Goal: Task Accomplishment & Management: Manage account settings

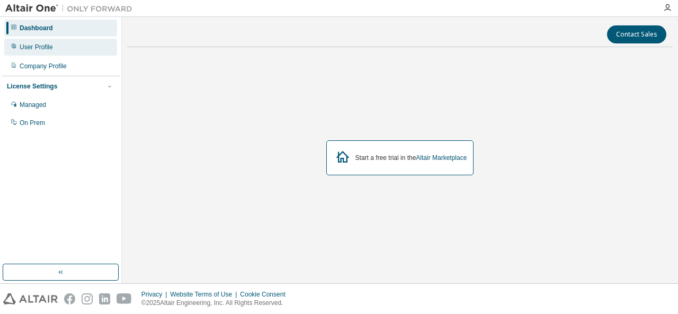
click at [40, 48] on div "User Profile" at bounding box center [36, 47] width 33 height 8
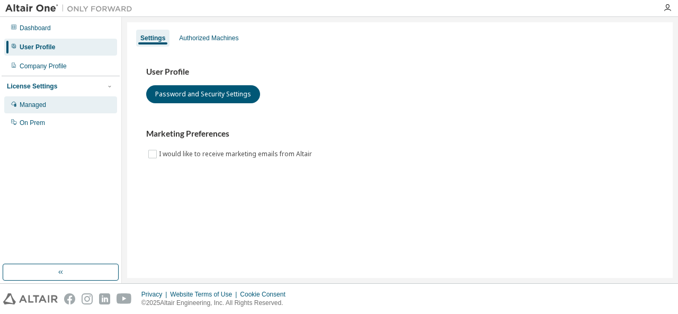
click at [46, 103] on div "Managed" at bounding box center [60, 104] width 113 height 17
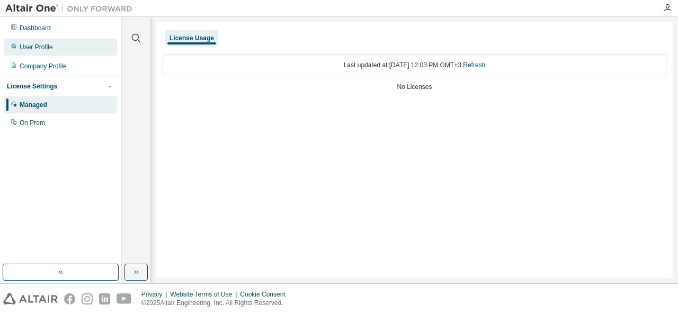
click at [53, 47] on div "User Profile" at bounding box center [60, 47] width 113 height 17
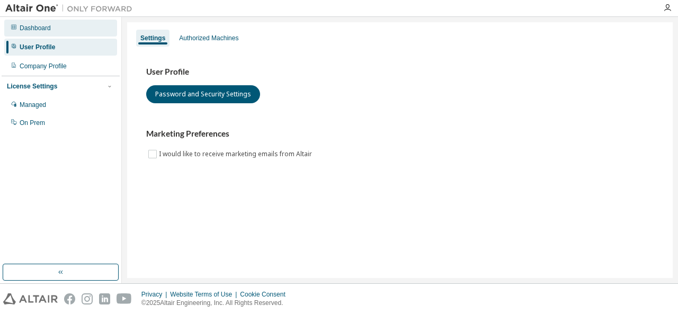
click at [73, 31] on div "Dashboard" at bounding box center [60, 28] width 113 height 17
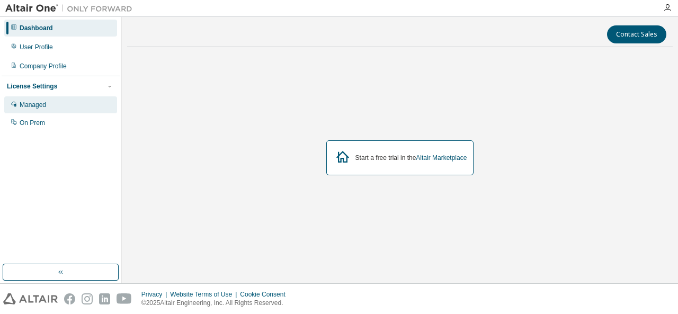
click at [52, 103] on div "Managed" at bounding box center [60, 104] width 113 height 17
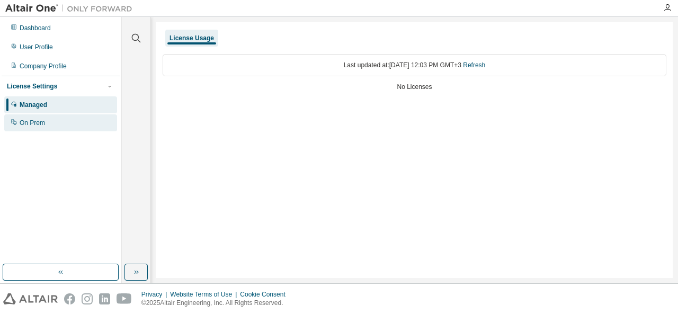
click at [50, 122] on div "On Prem" at bounding box center [60, 122] width 113 height 17
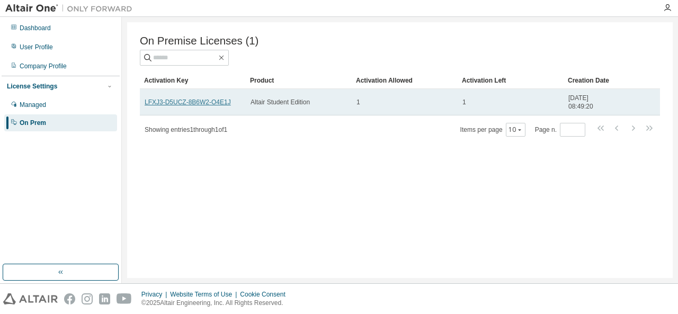
drag, startPoint x: 188, startPoint y: 103, endPoint x: 177, endPoint y: 102, distance: 11.7
click at [177, 102] on link "LFXJ3-D5UCZ-8B6W2-O4E1J" at bounding box center [188, 101] width 86 height 7
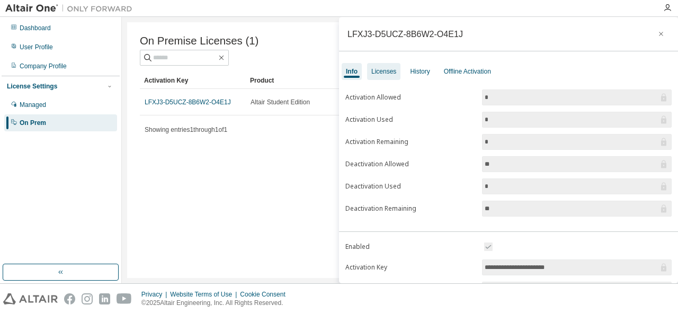
click at [385, 75] on div "Licenses" at bounding box center [383, 71] width 25 height 8
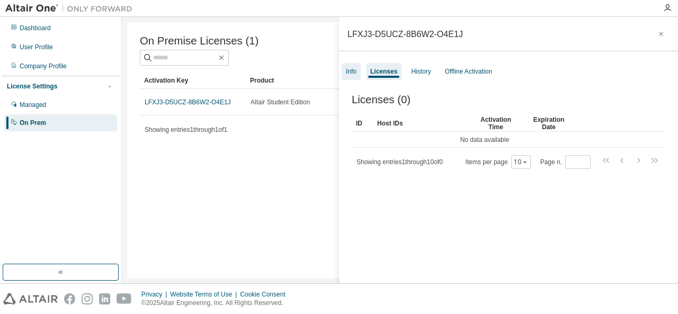
click at [357, 73] on div "Info" at bounding box center [350, 71] width 19 height 17
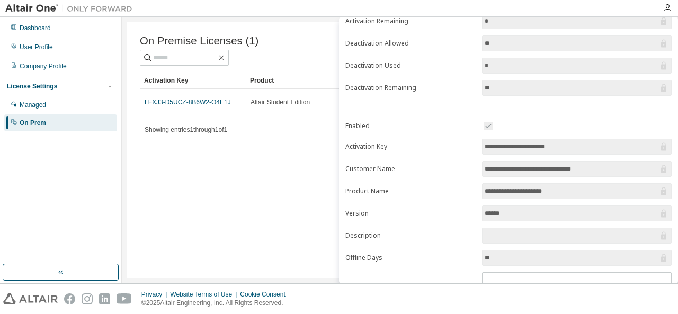
scroll to position [169, 0]
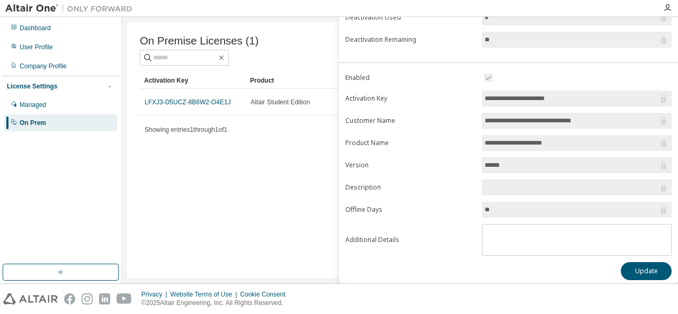
click at [588, 99] on input "**********" at bounding box center [571, 98] width 174 height 11
drag, startPoint x: 584, startPoint y: 97, endPoint x: 471, endPoint y: 92, distance: 113.4
click at [471, 92] on form "**********" at bounding box center [508, 163] width 326 height 184
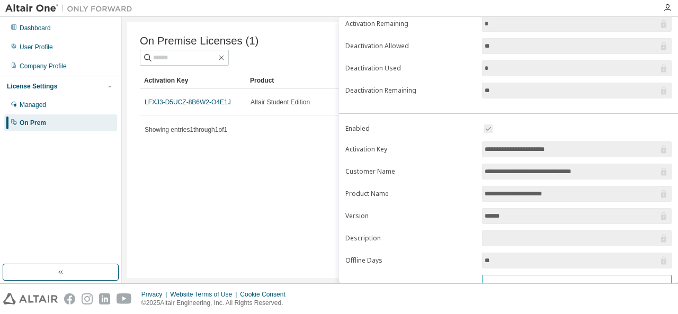
scroll to position [116, 0]
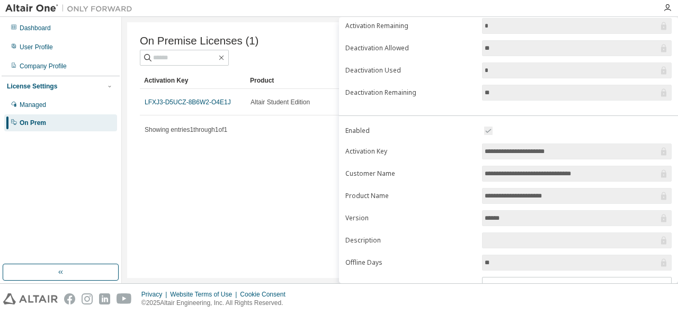
click at [566, 149] on input "**********" at bounding box center [571, 151] width 174 height 11
click at [305, 192] on div "On Premise Licenses (1) Clear Load Save Save As Field Operator Value Select fil…" at bounding box center [399, 150] width 545 height 256
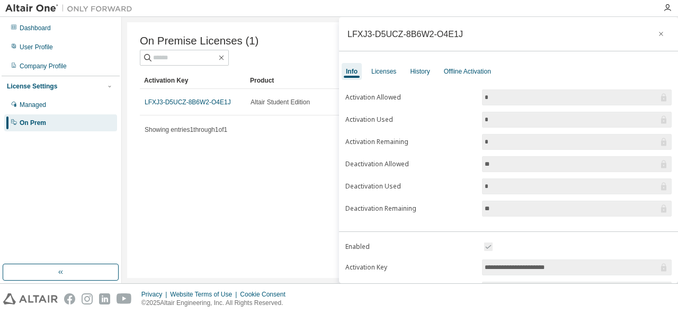
scroll to position [159, 0]
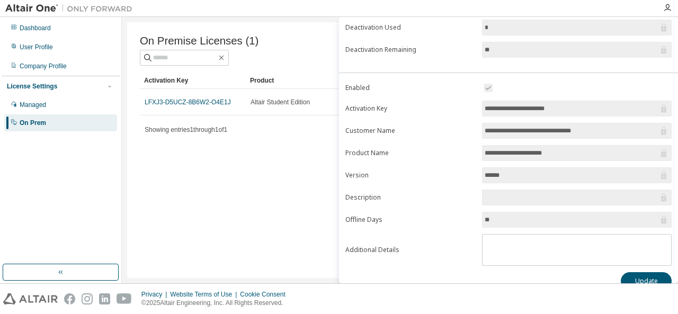
drag, startPoint x: 580, startPoint y: 109, endPoint x: 465, endPoint y: 110, distance: 114.9
click at [465, 110] on form "**********" at bounding box center [508, 174] width 326 height 184
click at [61, 33] on div "Dashboard" at bounding box center [60, 28] width 113 height 17
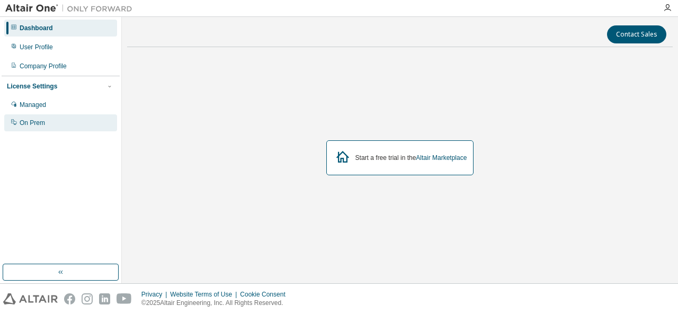
click at [49, 119] on div "On Prem" at bounding box center [60, 122] width 113 height 17
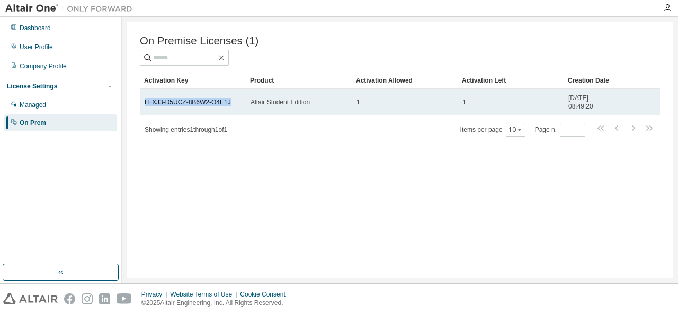
drag, startPoint x: 229, startPoint y: 104, endPoint x: 140, endPoint y: 99, distance: 89.1
click at [140, 99] on td "LFXJ3-D5UCZ-8B6W2-O4E1J" at bounding box center [193, 102] width 106 height 26
copy link "LFXJ3-D5UCZ-8B6W2-O4E1J"
